Goal: Information Seeking & Learning: Understand process/instructions

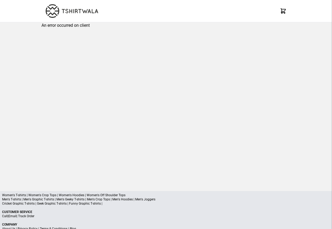
click at [6, 4] on div "X" at bounding box center [166, 11] width 332 height 22
click at [5, 4] on div "X" at bounding box center [166, 11] width 332 height 22
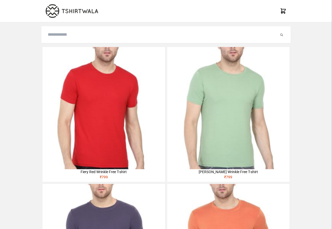
click at [59, 79] on img at bounding box center [104, 108] width 122 height 122
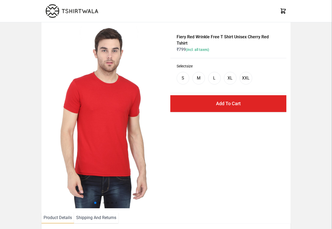
click at [88, 221] on li "Shipping And Returns" at bounding box center [96, 218] width 44 height 11
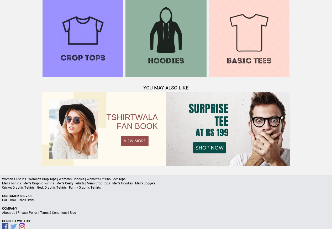
scroll to position [507, 0]
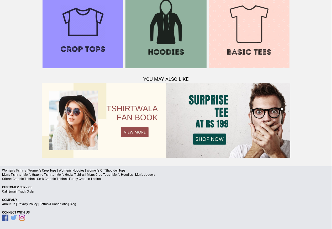
click at [57, 204] on link "Terms & Conditions" at bounding box center [54, 205] width 28 height 4
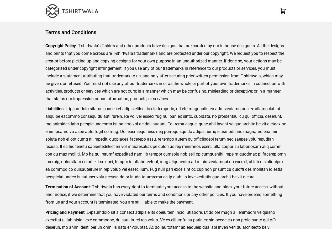
scroll to position [121, 0]
